Goal: Go to known website: Go to known website

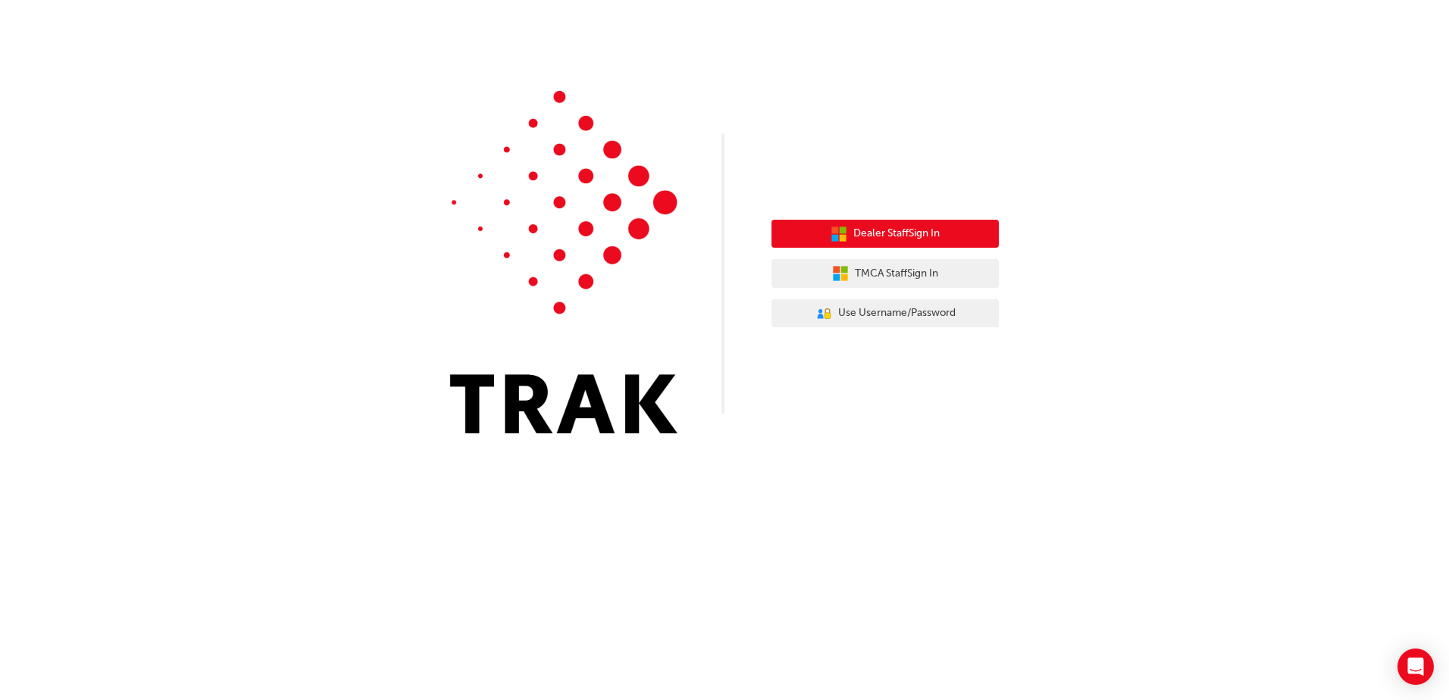
click at [915, 230] on span "Dealer Staff Sign In" at bounding box center [896, 233] width 86 height 17
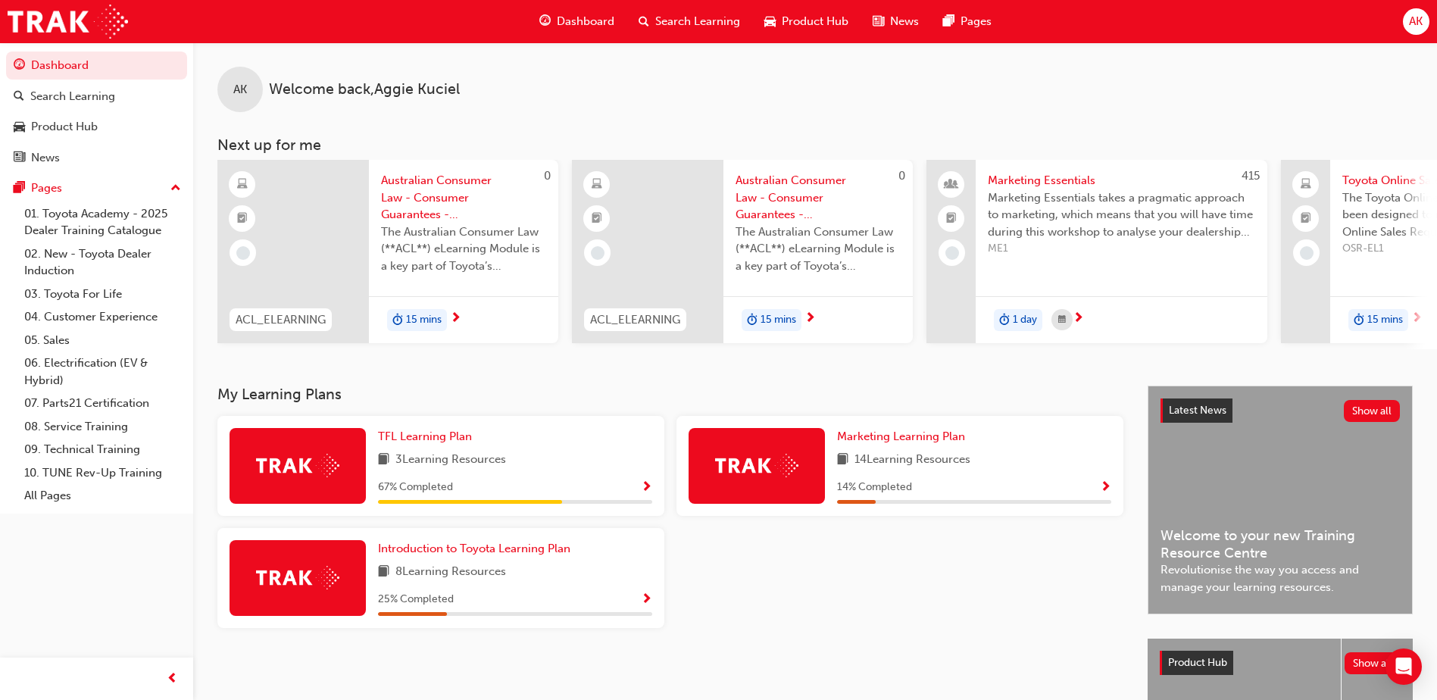
click at [593, 19] on span "Dashboard" at bounding box center [586, 21] width 58 height 17
